Goal: Transaction & Acquisition: Purchase product/service

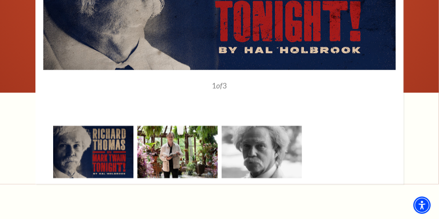
scroll to position [827, 0]
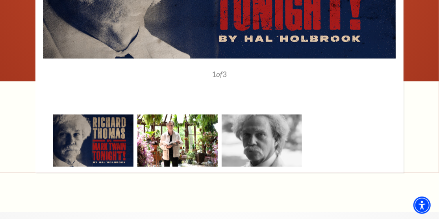
drag, startPoint x: 197, startPoint y: 112, endPoint x: 191, endPoint y: 113, distance: 6.3
click at [196, 114] on img at bounding box center [177, 140] width 80 height 53
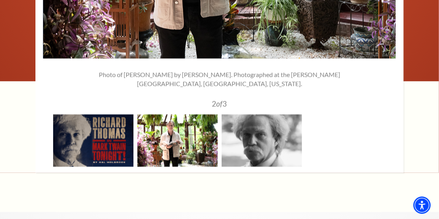
click at [172, 114] on img at bounding box center [177, 140] width 80 height 53
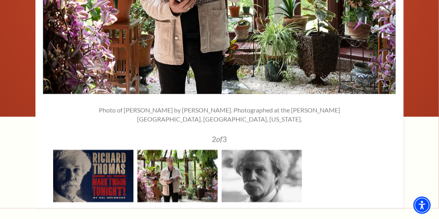
scroll to position [748, 0]
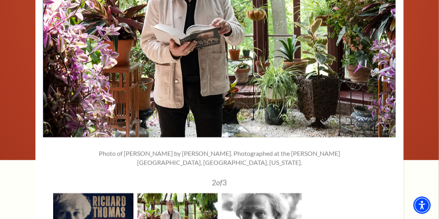
click at [263, 193] on img at bounding box center [262, 219] width 80 height 53
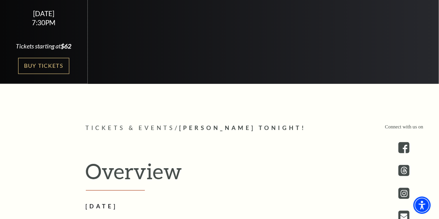
scroll to position [157, 0]
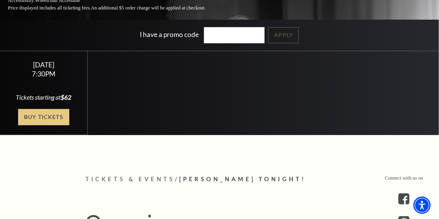
click at [44, 109] on link "Buy Tickets" at bounding box center [43, 117] width 51 height 16
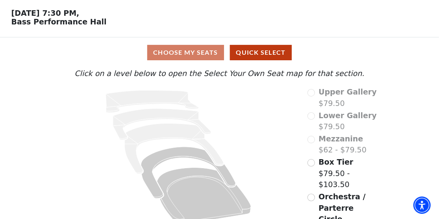
scroll to position [39, 0]
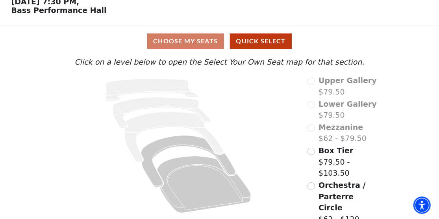
click at [188, 39] on div "Choose My Seats Quick Select" at bounding box center [219, 40] width 329 height 15
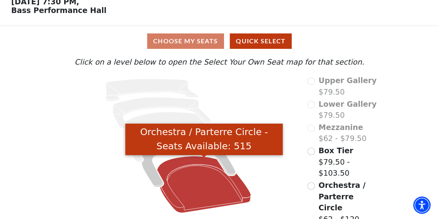
click at [180, 180] on icon "Orchestra / Parterre Circle - Seats Available: 515" at bounding box center [204, 184] width 94 height 57
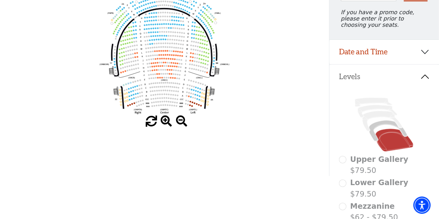
scroll to position [115, 0]
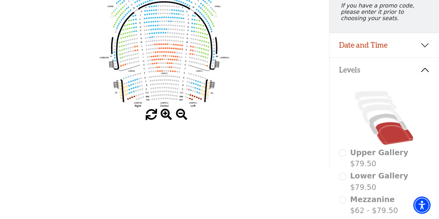
click at [166, 114] on span at bounding box center [166, 114] width 11 height 11
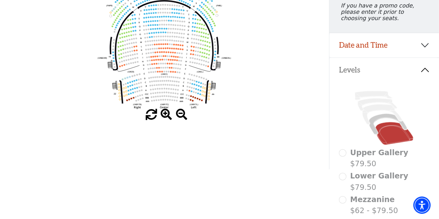
click at [166, 114] on span at bounding box center [166, 114] width 11 height 11
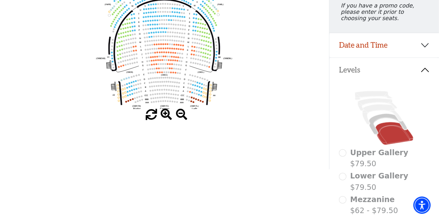
click at [166, 114] on span at bounding box center [166, 114] width 11 height 11
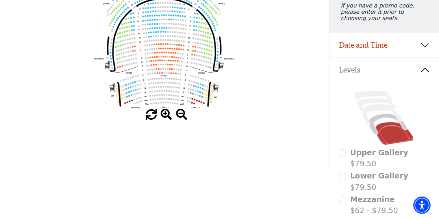
click at [166, 114] on span at bounding box center [166, 114] width 11 height 11
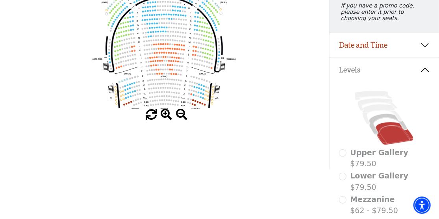
click at [166, 114] on span at bounding box center [166, 114] width 11 height 11
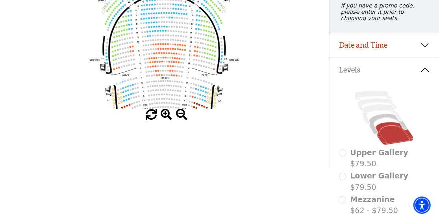
click at [163, 115] on span at bounding box center [166, 114] width 11 height 11
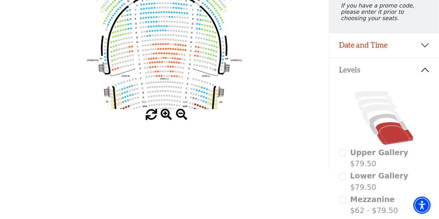
click at [165, 114] on span at bounding box center [166, 114] width 11 height 11
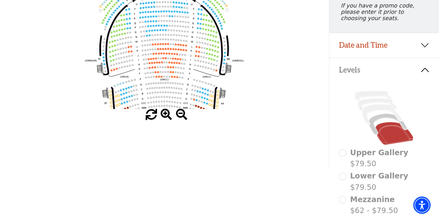
click at [165, 114] on span at bounding box center [166, 114] width 11 height 11
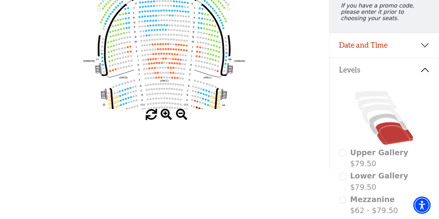
click at [165, 114] on span at bounding box center [166, 114] width 11 height 11
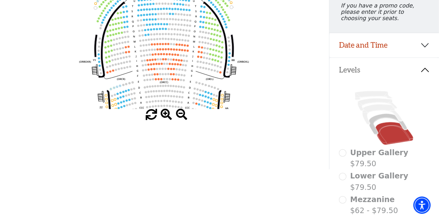
click at [165, 114] on span at bounding box center [166, 114] width 11 height 11
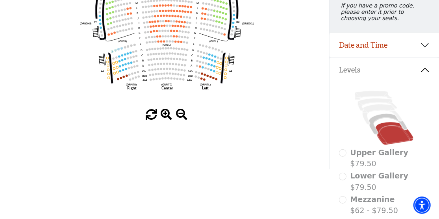
drag, startPoint x: 164, startPoint y: 97, endPoint x: 169, endPoint y: 59, distance: 38.5
click at [168, 59] on icon "Left (ORPITL) Right (ORPITR) Center (ORPITC) ZZ AA YY BB ZA ZA (ORCL) (ORCR) (O…" at bounding box center [165, 45] width 296 height 128
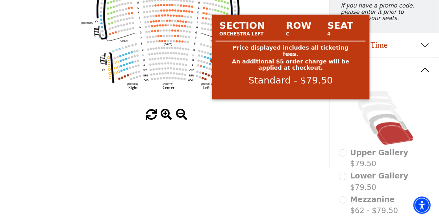
click at [221, 58] on div "Section Row Seat Orchestra Left C 4 Price displayed includes all ticketing fees…" at bounding box center [290, 57] width 163 height 85
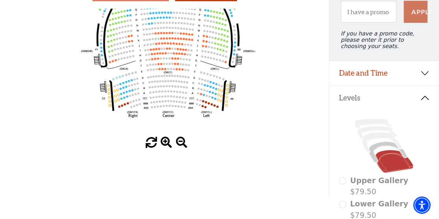
scroll to position [76, 0]
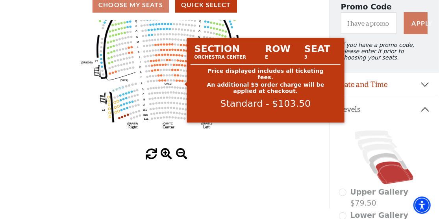
click at [182, 82] on circle at bounding box center [182, 81] width 2 height 2
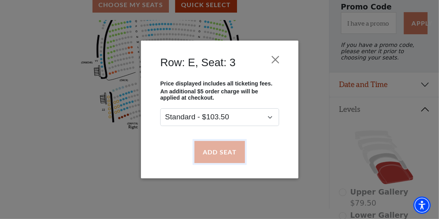
drag, startPoint x: 212, startPoint y: 152, endPoint x: 207, endPoint y: 150, distance: 5.5
click at [212, 152] on button "Add Seat" at bounding box center [219, 152] width 50 height 22
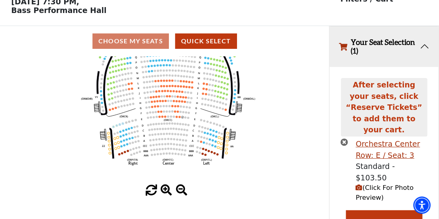
scroll to position [31, 0]
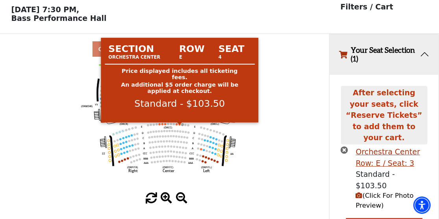
click at [180, 127] on g "Left (ORPITL) Right (ORPITR) Center (ORPITC) ZZ AA YY BB ZA ZA (ORCL) (ORCR) (O…" at bounding box center [168, 88] width 174 height 169
click at [179, 126] on circle at bounding box center [180, 124] width 2 height 2
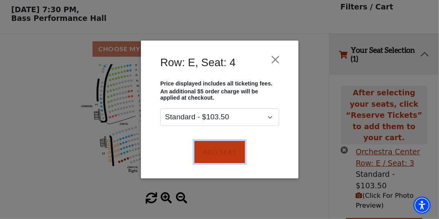
drag, startPoint x: 209, startPoint y: 152, endPoint x: 180, endPoint y: 150, distance: 29.3
click at [207, 152] on button "Add Seat" at bounding box center [219, 152] width 50 height 22
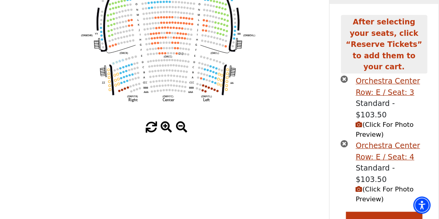
scroll to position [104, 0]
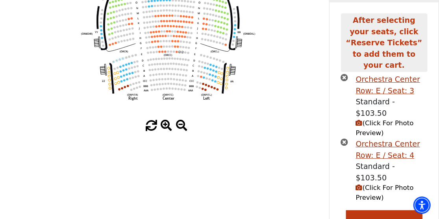
click at [374, 184] on span "(Click For Photo Preview)" at bounding box center [385, 192] width 58 height 17
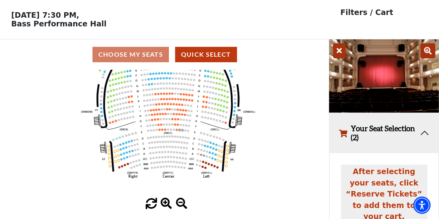
scroll to position [25, 0]
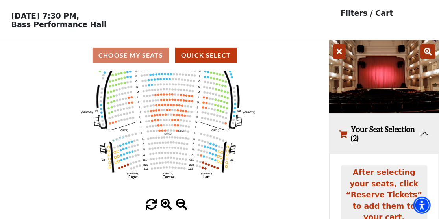
click at [426, 50] on icon at bounding box center [427, 51] width 15 height 15
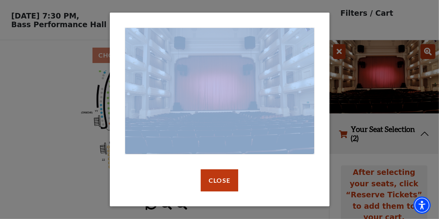
click at [426, 50] on div "default header Close" at bounding box center [219, 109] width 439 height 219
click at [218, 178] on button "Close" at bounding box center [219, 180] width 37 height 22
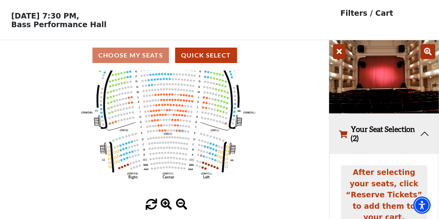
click at [384, 80] on img at bounding box center [384, 76] width 110 height 73
click at [339, 52] on icon at bounding box center [339, 51] width 13 height 15
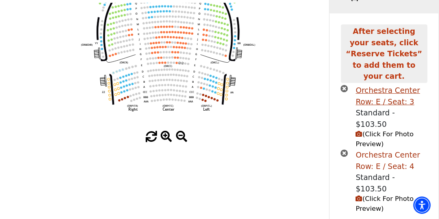
scroll to position [104, 0]
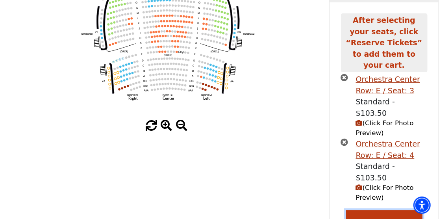
click at [353, 210] on button "Reserve Tickets" at bounding box center [384, 221] width 76 height 22
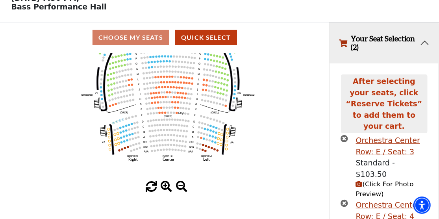
scroll to position [0, 0]
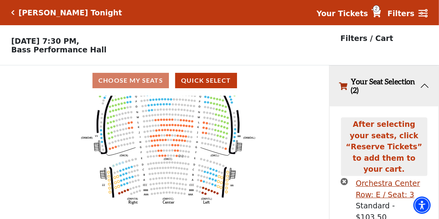
click at [357, 82] on button "Your Seat Selection (2)" at bounding box center [384, 86] width 109 height 41
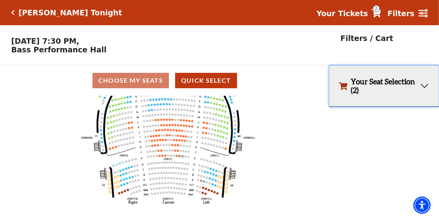
click at [408, 82] on button "Your Seat Selection (2)" at bounding box center [384, 86] width 109 height 41
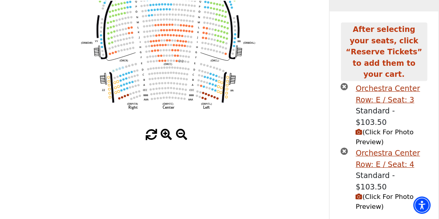
scroll to position [104, 0]
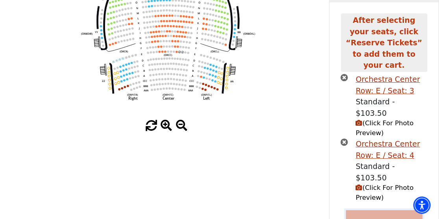
click at [373, 210] on button "Reserve Tickets" at bounding box center [384, 221] width 76 height 22
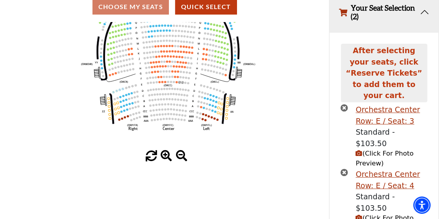
scroll to position [25, 0]
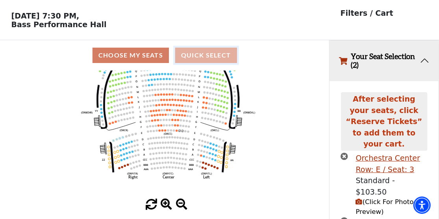
click at [213, 54] on button "Quick Select" at bounding box center [206, 55] width 62 height 15
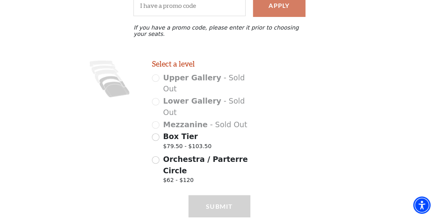
scroll to position [122, 0]
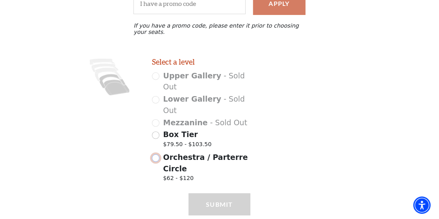
click at [156, 154] on input "Orchestra / Parterre Circle $62 - $120" at bounding box center [155, 157] width 7 height 7
radio input "true"
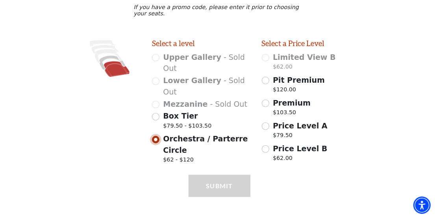
scroll to position [143, 0]
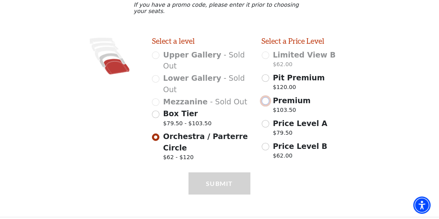
click at [268, 99] on input "Premium $103.50" at bounding box center [265, 100] width 7 height 7
radio input "true"
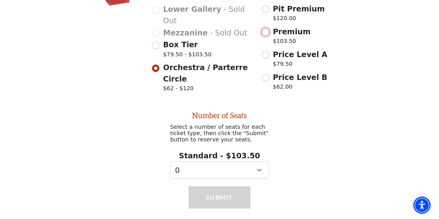
scroll to position [229, 0]
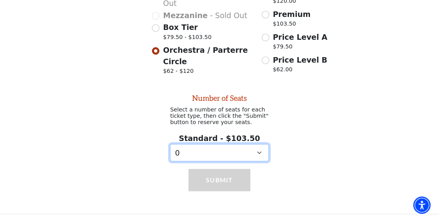
click at [193, 152] on select "0 1 2 3 4 5 6 7 8 9" at bounding box center [219, 153] width 98 height 18
select select "2"
click at [170, 144] on select "0 1 2 3 4 5 6 7 8 9" at bounding box center [219, 153] width 98 height 18
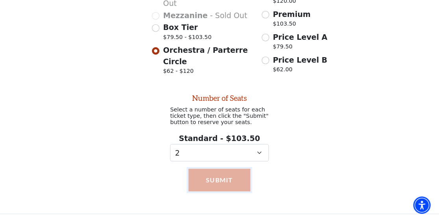
click at [209, 176] on button "Submit" at bounding box center [220, 180] width 62 height 22
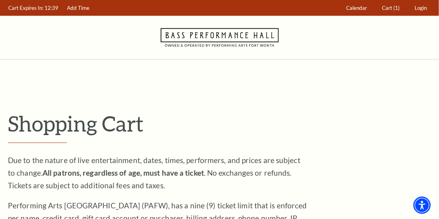
click at [208, 33] on icon "Navigate to Bass Performance Hall homepage" at bounding box center [220, 37] width 118 height 43
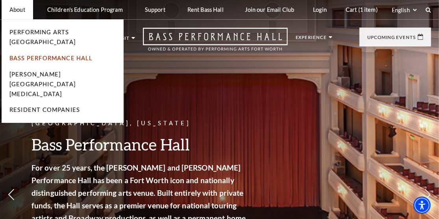
click at [44, 55] on link "Bass Performance Hall" at bounding box center [50, 58] width 83 height 7
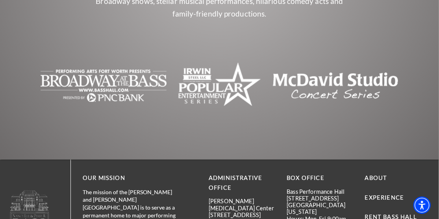
scroll to position [1733, 0]
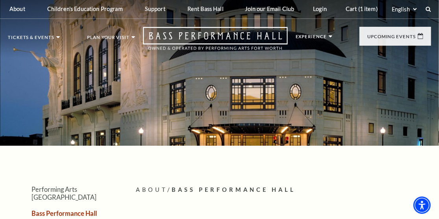
scroll to position [0, 0]
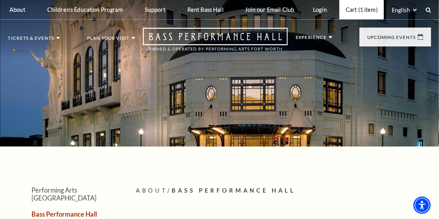
click at [345, 6] on link "Cart (1 item)" at bounding box center [361, 9] width 44 height 19
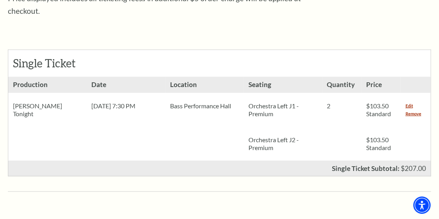
scroll to position [354, 0]
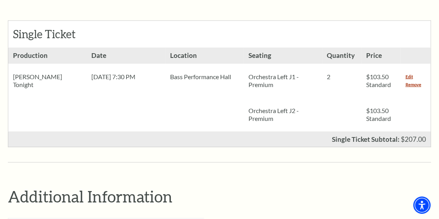
click at [373, 73] on span "$103.50 Standard" at bounding box center [378, 80] width 25 height 15
click at [411, 73] on link "Edit" at bounding box center [408, 77] width 7 height 8
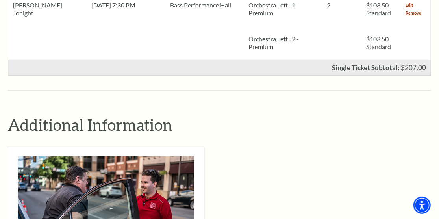
scroll to position [433, 0]
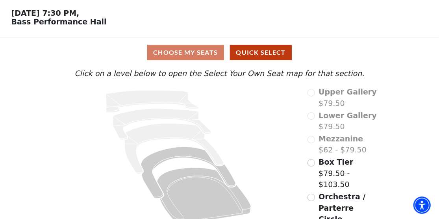
scroll to position [39, 0]
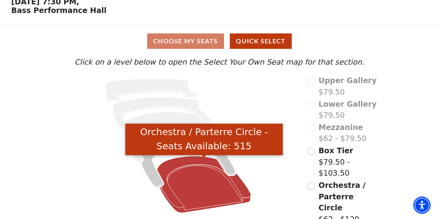
click at [191, 181] on icon "Orchestra / Parterre Circle - Seats Available: 515" at bounding box center [204, 184] width 94 height 57
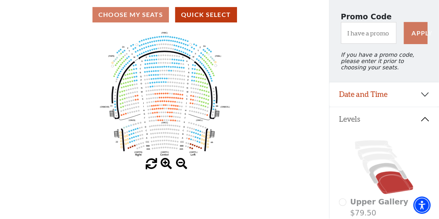
scroll to position [118, 0]
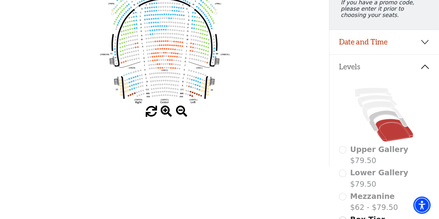
click at [166, 112] on span at bounding box center [166, 111] width 11 height 11
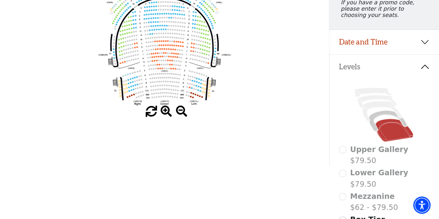
click at [166, 112] on span at bounding box center [166, 111] width 11 height 11
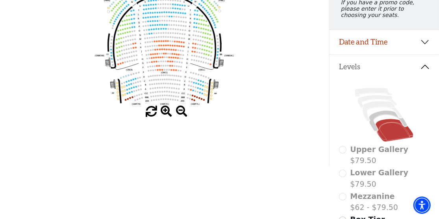
click at [166, 112] on span at bounding box center [166, 111] width 11 height 11
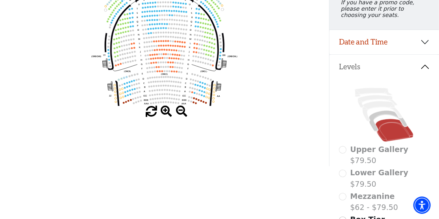
click at [166, 112] on span at bounding box center [166, 111] width 11 height 11
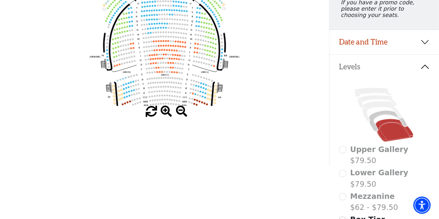
click at [166, 112] on span at bounding box center [166, 111] width 11 height 11
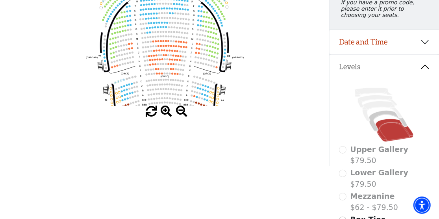
click at [166, 112] on span at bounding box center [166, 111] width 11 height 11
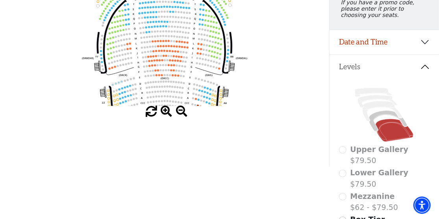
click at [166, 112] on span at bounding box center [166, 111] width 11 height 11
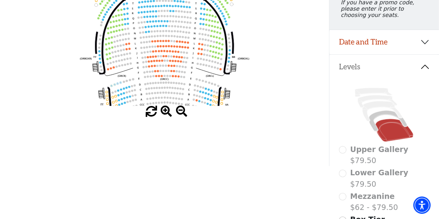
click at [166, 112] on span at bounding box center [166, 111] width 11 height 11
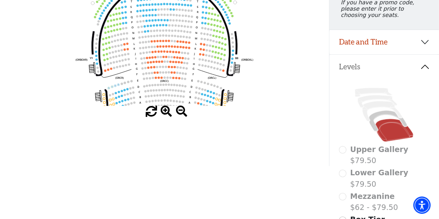
click at [166, 112] on span at bounding box center [166, 111] width 11 height 11
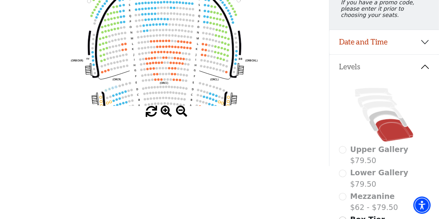
click at [166, 112] on span at bounding box center [166, 111] width 11 height 11
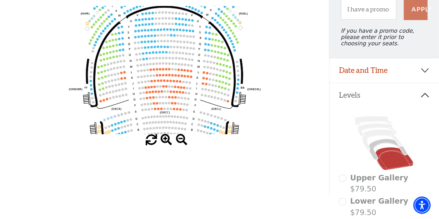
scroll to position [79, 0]
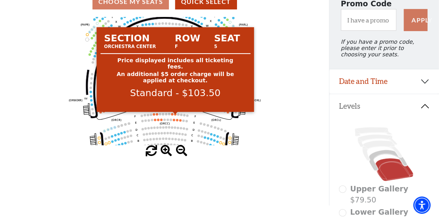
click at [175, 115] on circle at bounding box center [175, 114] width 2 height 2
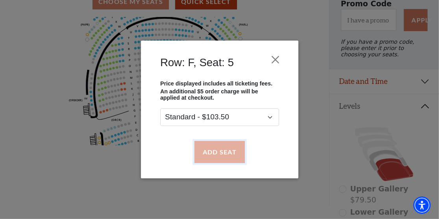
click at [218, 147] on button "Add Seat" at bounding box center [219, 152] width 50 height 22
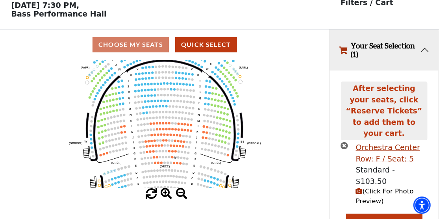
scroll to position [31, 0]
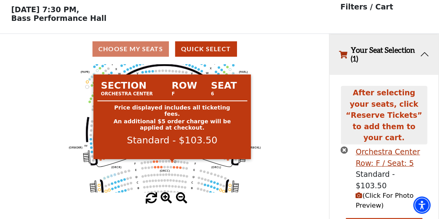
click at [171, 163] on circle at bounding box center [172, 161] width 2 height 2
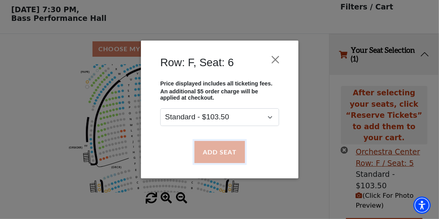
click at [233, 153] on button "Add Seat" at bounding box center [219, 152] width 50 height 22
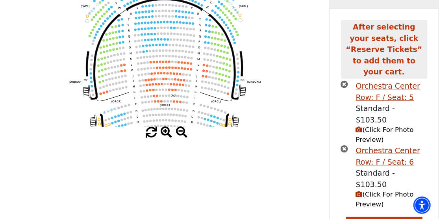
scroll to position [104, 0]
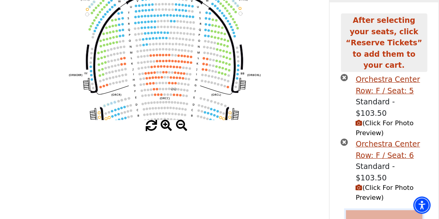
click at [362, 210] on button "Reserve Tickets" at bounding box center [384, 221] width 76 height 22
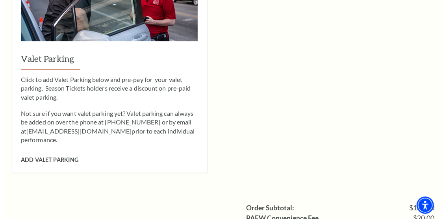
scroll to position [630, 0]
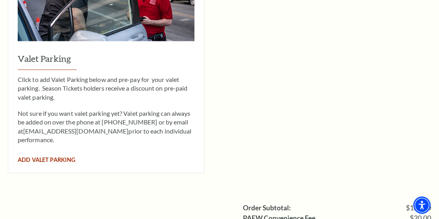
click at [30, 157] on span "Add Valet Parking" at bounding box center [46, 160] width 57 height 7
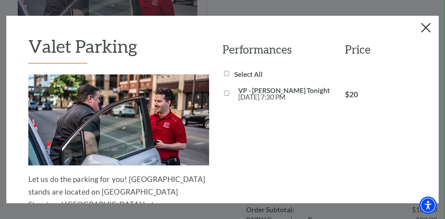
click at [225, 94] on input "VP - [PERSON_NAME] Tonight [DATE] 7:30 PM" at bounding box center [226, 93] width 5 height 5
checkbox input "true"
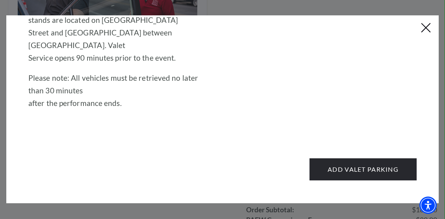
scroll to position [173, 0]
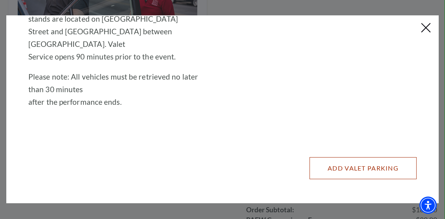
click at [326, 165] on button "Add Valet Parking" at bounding box center [362, 168] width 107 height 22
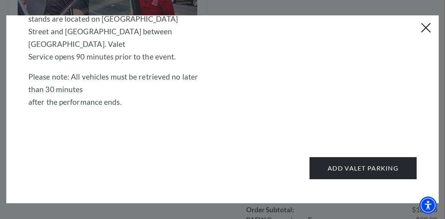
scroll to position [0, 0]
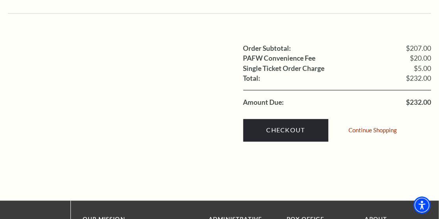
scroll to position [630, 0]
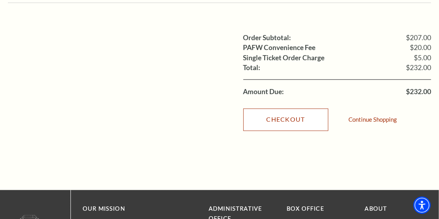
click at [280, 109] on link "Checkout" at bounding box center [285, 120] width 85 height 22
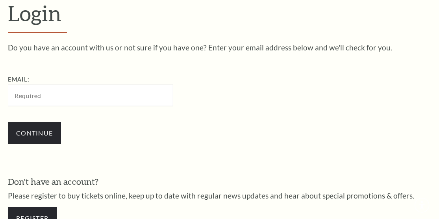
scroll to position [198, 0]
drag, startPoint x: 115, startPoint y: 106, endPoint x: 117, endPoint y: 98, distance: 8.4
click at [117, 99] on div "Email: Continue" at bounding box center [136, 112] width 256 height 77
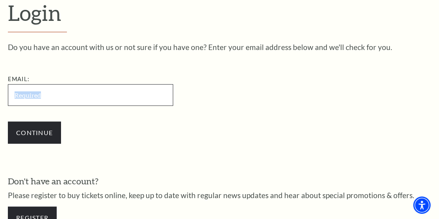
click at [111, 87] on input "Email:" at bounding box center [90, 95] width 165 height 22
type input "[EMAIL_ADDRESS][DOMAIN_NAME]"
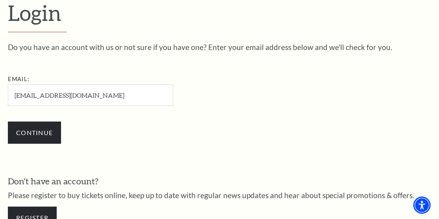
click at [215, 100] on div "Email: [EMAIL_ADDRESS][DOMAIN_NAME]" at bounding box center [130, 89] width 244 height 31
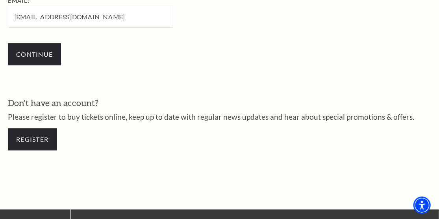
scroll to position [276, 0]
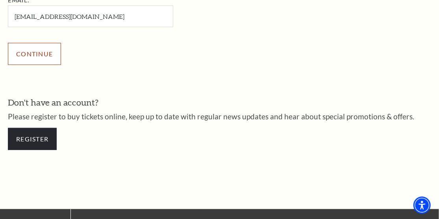
click at [39, 54] on input "Continue" at bounding box center [34, 54] width 53 height 22
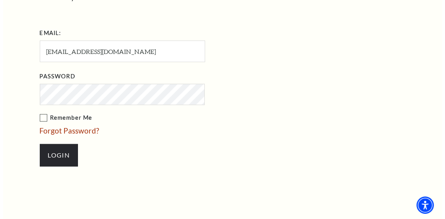
scroll to position [283, 0]
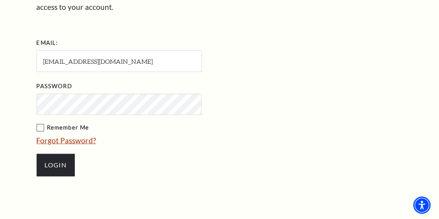
click at [91, 136] on link "Forgot Password?" at bounding box center [67, 140] width 60 height 9
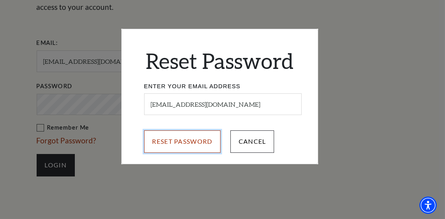
click at [183, 135] on input "Reset Password" at bounding box center [182, 141] width 77 height 22
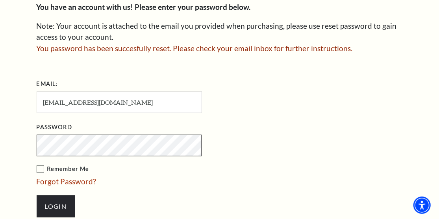
scroll to position [203, 0]
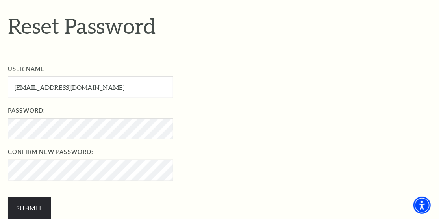
scroll to position [236, 0]
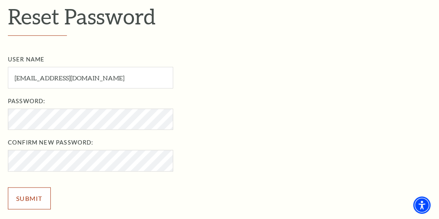
click at [35, 195] on input "Submit" at bounding box center [29, 198] width 43 height 22
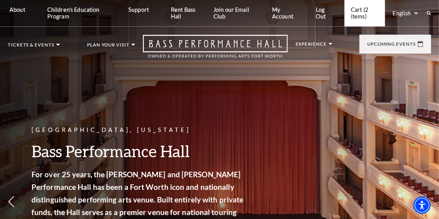
click at [352, 12] on link "Cart (2 items)" at bounding box center [364, 13] width 41 height 26
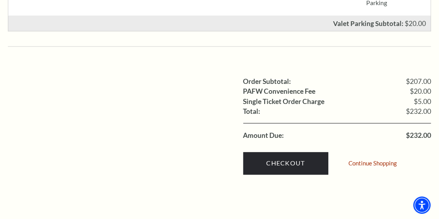
scroll to position [591, 0]
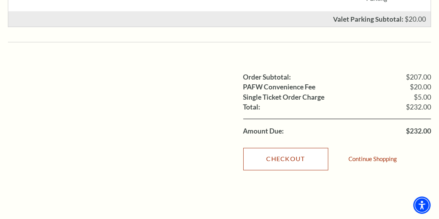
click at [285, 148] on link "Checkout" at bounding box center [285, 159] width 85 height 22
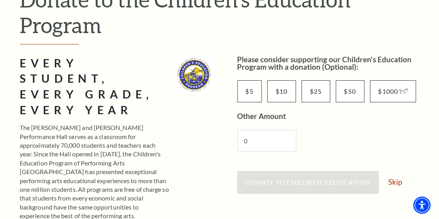
scroll to position [118, 0]
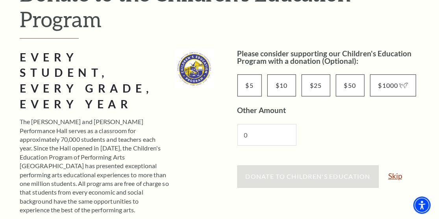
click at [397, 175] on link "Skip" at bounding box center [395, 175] width 14 height 7
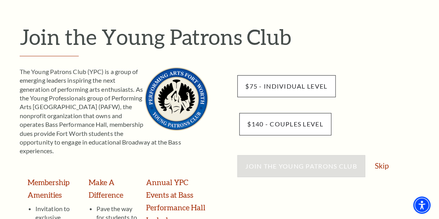
scroll to position [157, 0]
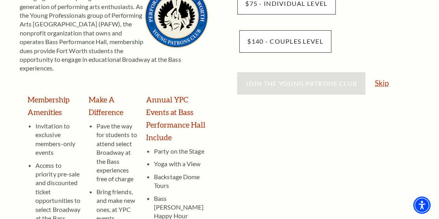
click at [386, 83] on link "Skip" at bounding box center [382, 82] width 14 height 7
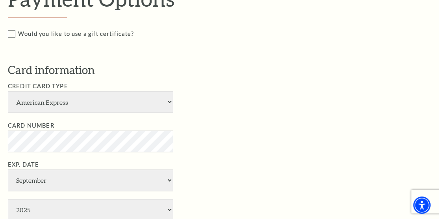
scroll to position [512, 0]
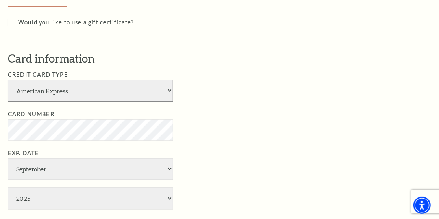
click at [43, 91] on select "American Express Visa Master Card Discover" at bounding box center [90, 91] width 165 height 22
select select "24"
click at [8, 80] on select "American Express Visa Master Card Discover" at bounding box center [90, 91] width 165 height 22
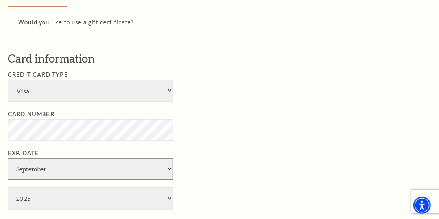
select select "1"
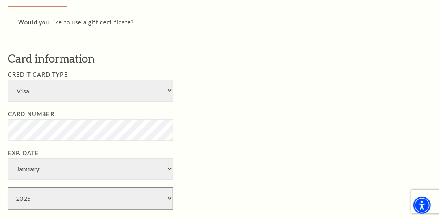
select select "2026"
type input "211"
type input "[PERSON_NAME]"
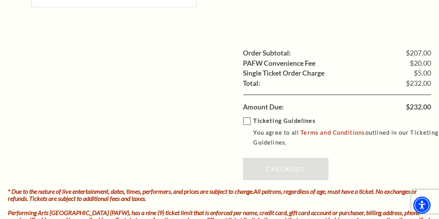
scroll to position [1024, 0]
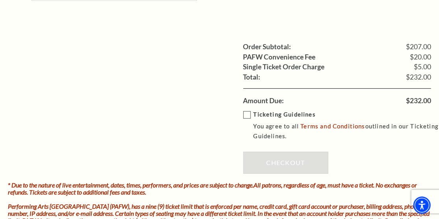
click at [250, 110] on label "Ticketing Guidelines You agree to all Terms and Conditions outlined in our Tick…" at bounding box center [342, 125] width 199 height 31
click at [0, 0] on input "Ticketing Guidelines You agree to all Terms and Conditions outlined in our Tick…" at bounding box center [0, 0] width 0 height 0
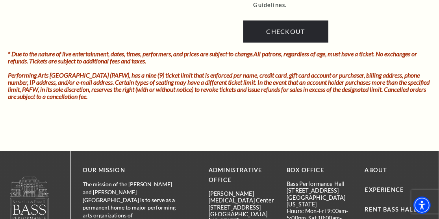
scroll to position [1102, 0]
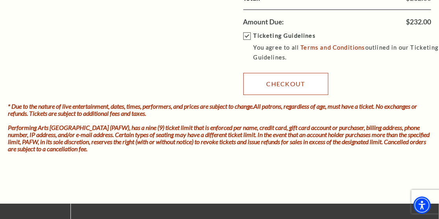
click at [298, 73] on link "Checkout" at bounding box center [285, 84] width 85 height 22
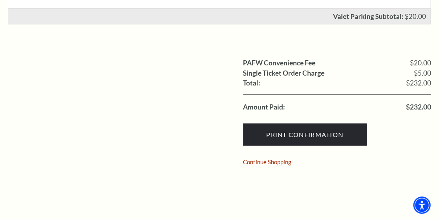
scroll to position [394, 0]
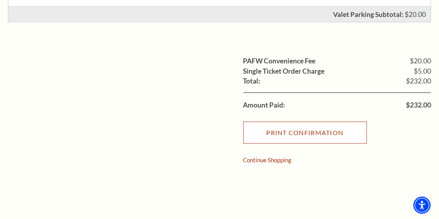
drag, startPoint x: 304, startPoint y: 133, endPoint x: 100, endPoint y: 174, distance: 207.8
click at [304, 133] on input "Print Confirmation" at bounding box center [305, 133] width 124 height 22
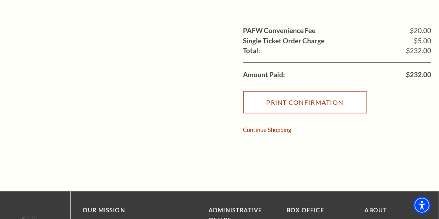
scroll to position [433, 0]
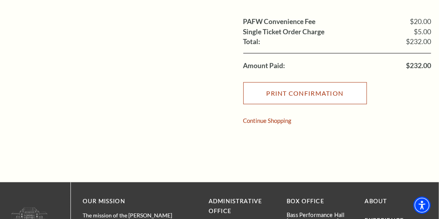
click at [295, 87] on input "Print Confirmation" at bounding box center [305, 93] width 124 height 22
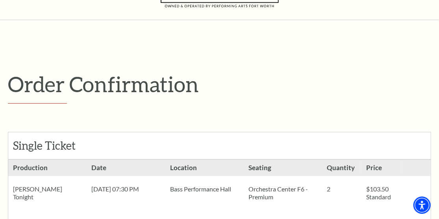
scroll to position [0, 0]
